Goal: Task Accomplishment & Management: Manage account settings

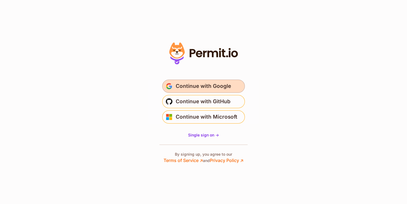
click at [177, 87] on span "Continue with Google" at bounding box center [202, 86] width 55 height 9
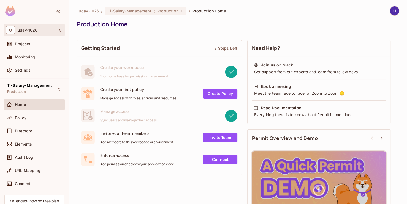
click at [35, 35] on div "U uday-1026" at bounding box center [34, 30] width 61 height 12
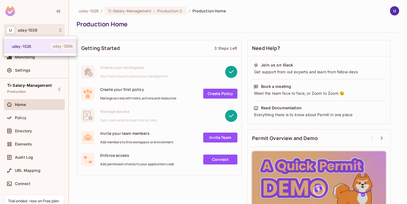
click at [35, 31] on div at bounding box center [203, 102] width 407 height 204
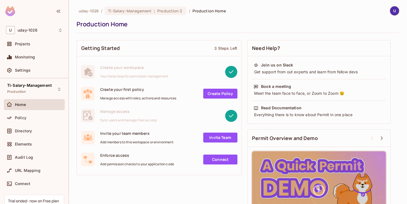
click at [34, 21] on div at bounding box center [34, 12] width 68 height 24
click at [32, 11] on div at bounding box center [34, 12] width 68 height 24
click at [392, 9] on img at bounding box center [393, 10] width 9 height 9
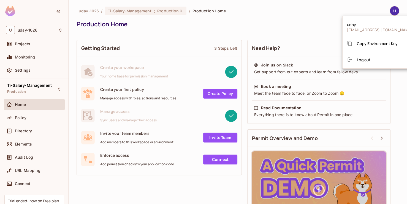
click at [306, 9] on div at bounding box center [203, 102] width 407 height 204
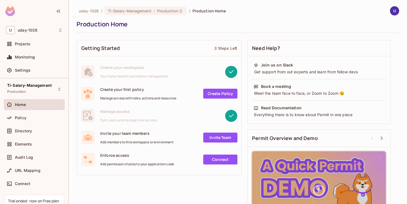
click at [172, 26] on div "Production Home" at bounding box center [236, 24] width 320 height 8
click at [33, 45] on div "Projects" at bounding box center [39, 44] width 48 height 4
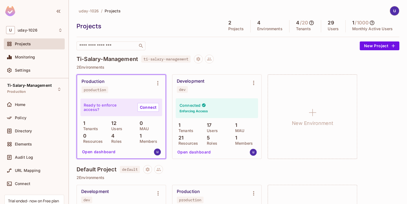
click at [369, 22] on icon at bounding box center [371, 23] width 5 height 5
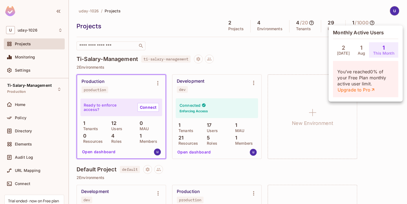
click at [369, 22] on div at bounding box center [203, 102] width 407 height 204
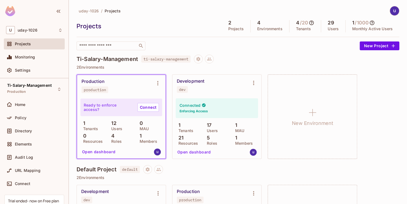
click at [314, 63] on div "Ti-Salary-Management ti-salary-management" at bounding box center [237, 59] width 322 height 9
click at [226, 26] on div "2 Projects" at bounding box center [235, 26] width 29 height 12
click at [228, 21] on h5 "2" at bounding box center [229, 23] width 3 height 6
click at [193, 152] on button "Open dashboard" at bounding box center [194, 152] width 38 height 9
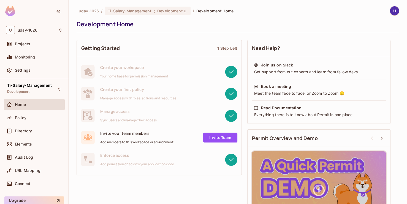
click at [248, 28] on div "Development Home" at bounding box center [236, 24] width 320 height 8
click at [181, 26] on div "Development Home" at bounding box center [236, 24] width 320 height 8
click at [35, 120] on div "Policy" at bounding box center [34, 118] width 56 height 7
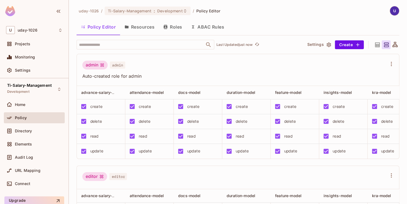
click at [168, 24] on button "Roles" at bounding box center [173, 27] width 28 height 14
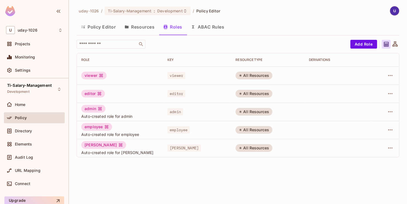
click at [134, 27] on button "Resources" at bounding box center [139, 27] width 39 height 14
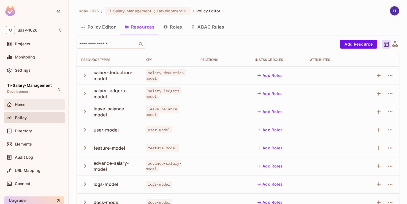
click at [49, 104] on div "Home" at bounding box center [39, 105] width 48 height 4
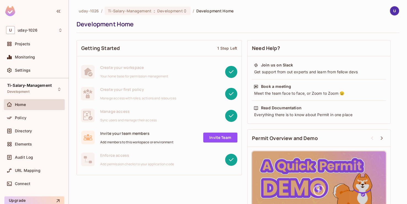
click at [43, 103] on div "Home" at bounding box center [39, 105] width 48 height 4
click at [33, 115] on div "Policy" at bounding box center [34, 118] width 56 height 7
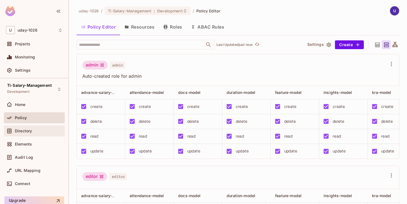
click at [20, 131] on span "Directory" at bounding box center [23, 131] width 17 height 4
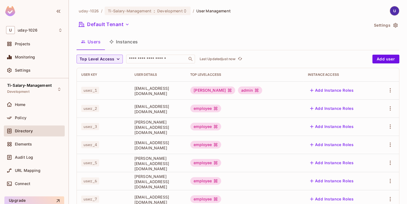
click at [118, 44] on button "Instances" at bounding box center [123, 42] width 37 height 14
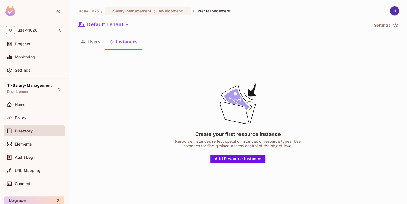
click at [97, 43] on button "Users" at bounding box center [90, 42] width 28 height 14
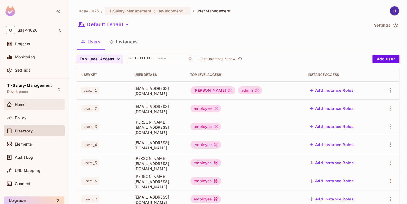
click at [27, 103] on div "Home" at bounding box center [39, 105] width 48 height 4
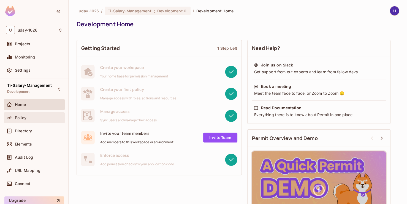
click at [21, 117] on span "Policy" at bounding box center [21, 118] width 12 height 4
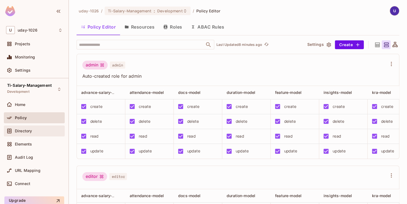
click at [33, 129] on div "Directory" at bounding box center [39, 131] width 48 height 4
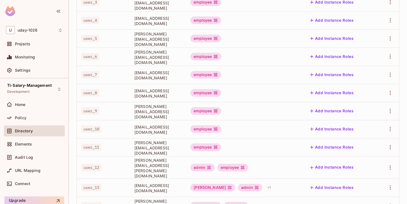
scroll to position [42, 0]
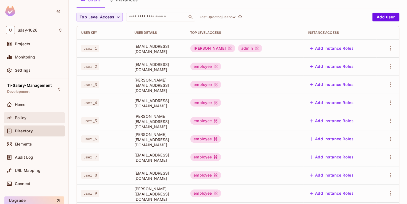
click at [30, 122] on div "Policy" at bounding box center [34, 117] width 61 height 11
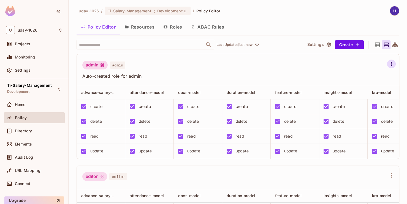
click at [390, 65] on icon "button" at bounding box center [390, 64] width 1 height 4
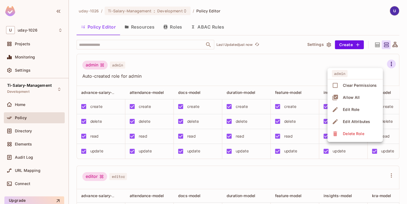
click at [215, 75] on div at bounding box center [203, 102] width 407 height 204
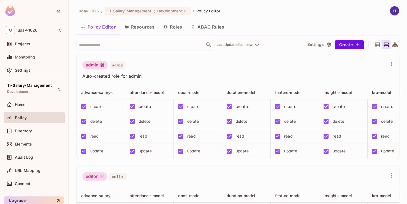
click at [326, 45] on icon "button" at bounding box center [329, 45] width 6 height 6
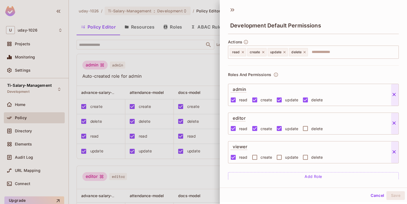
click at [186, 78] on div at bounding box center [203, 102] width 407 height 204
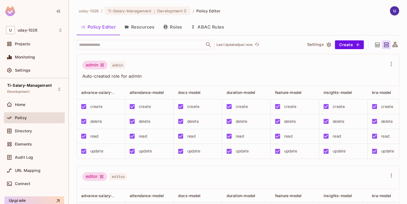
click at [389, 12] on img at bounding box center [393, 10] width 9 height 9
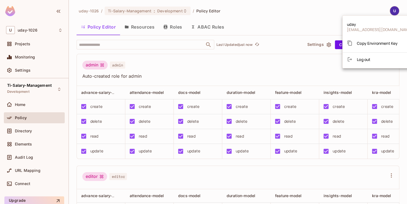
click at [387, 12] on div at bounding box center [203, 102] width 407 height 204
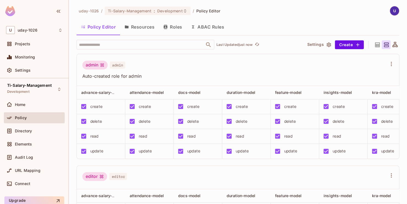
click at [178, 26] on button "Roles" at bounding box center [173, 27] width 28 height 14
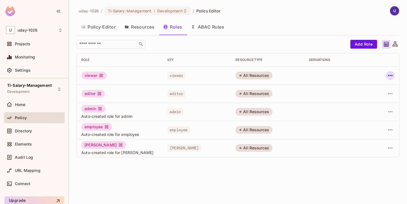
click at [387, 77] on icon "button" at bounding box center [389, 75] width 7 height 7
click at [387, 77] on div at bounding box center [203, 102] width 407 height 204
click at [198, 27] on button "ABAC Rules" at bounding box center [207, 27] width 42 height 14
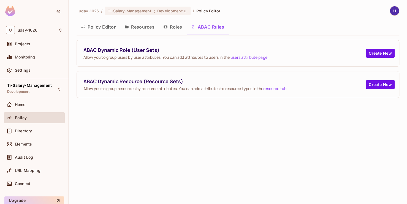
click at [100, 23] on button "Policy Editor" at bounding box center [97, 27] width 43 height 14
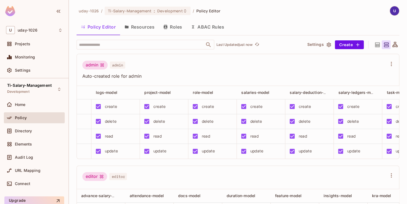
scroll to position [0, 621]
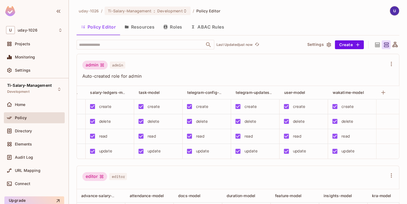
click at [374, 45] on icon at bounding box center [377, 45] width 7 height 7
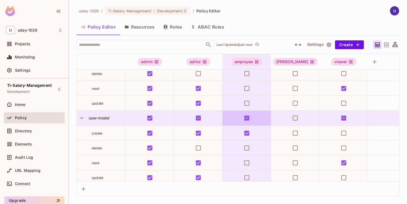
scroll to position [1456, 0]
